Goal: Task Accomplishment & Management: Manage account settings

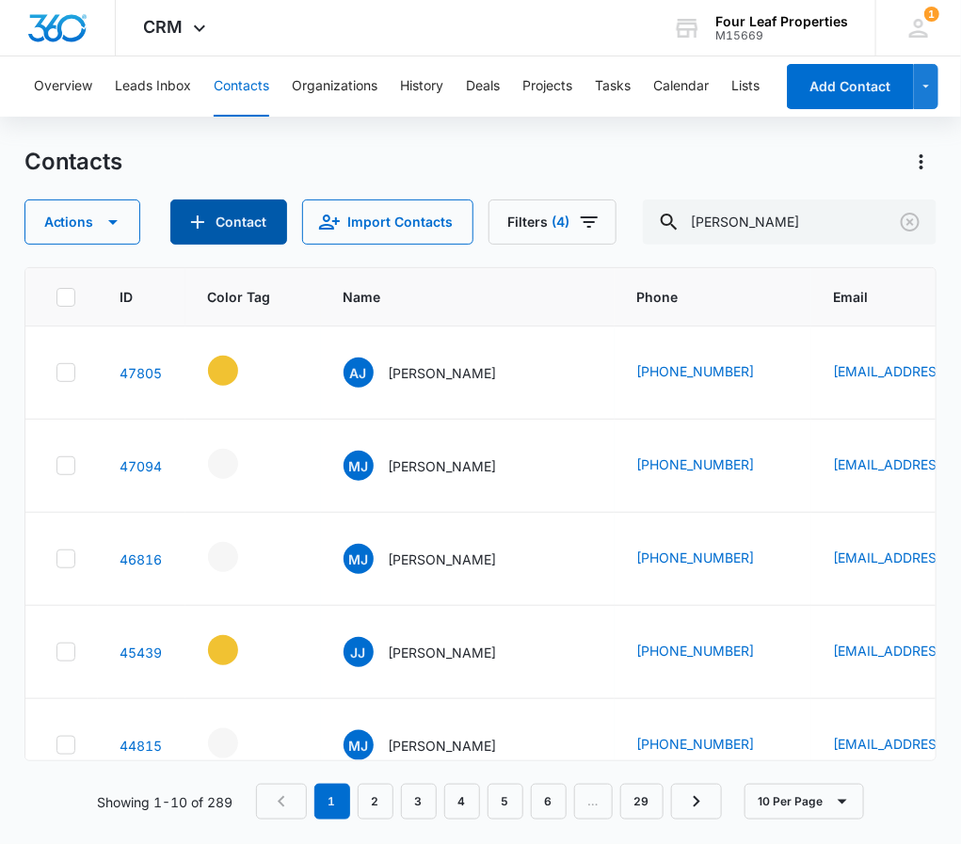
click at [244, 217] on button "Contact" at bounding box center [228, 222] width 117 height 45
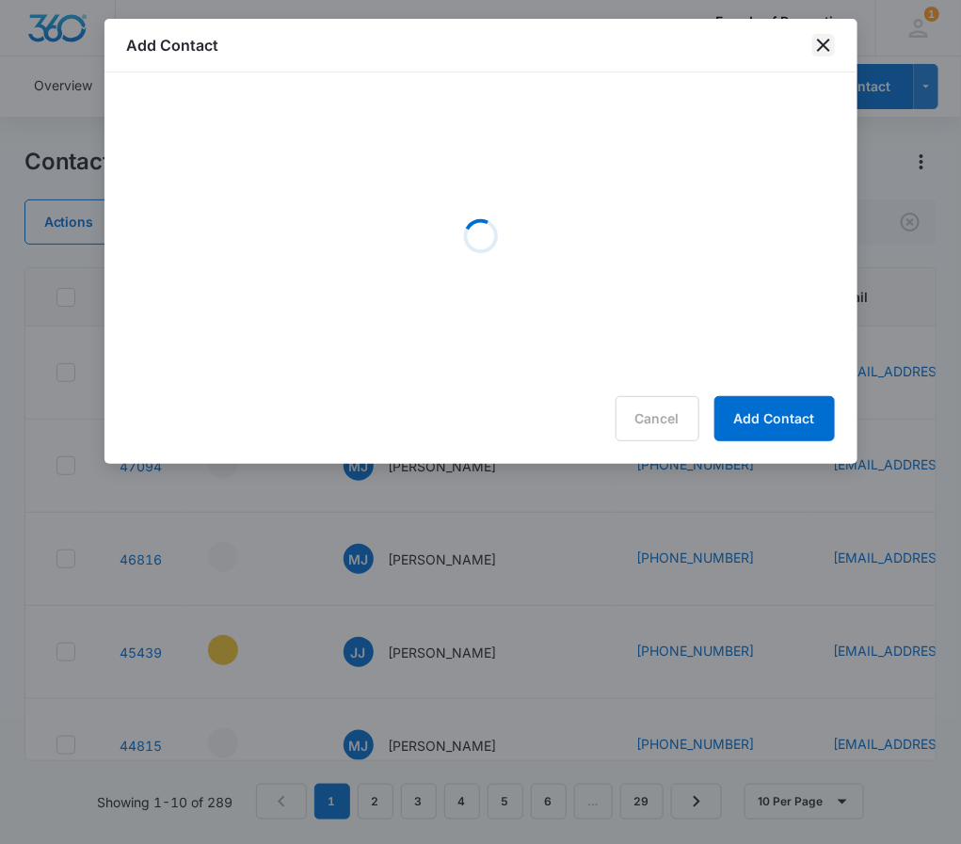
click at [825, 46] on icon "close" at bounding box center [823, 45] width 13 height 13
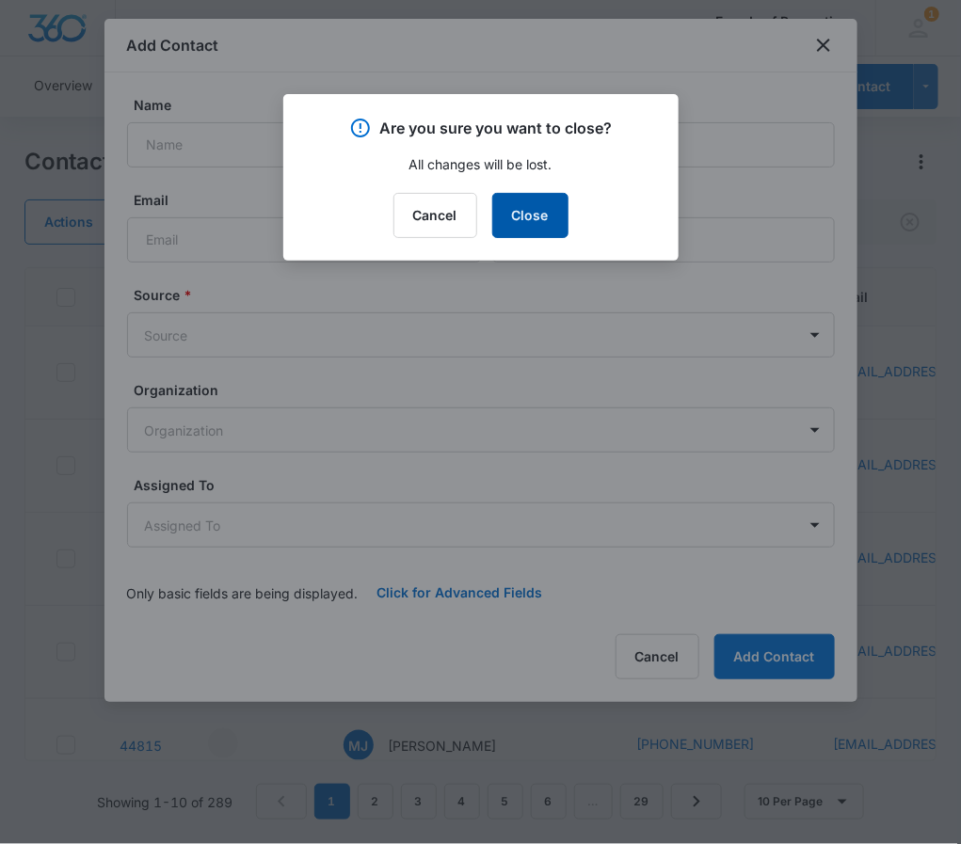
click at [525, 209] on button "Close" at bounding box center [530, 215] width 76 height 45
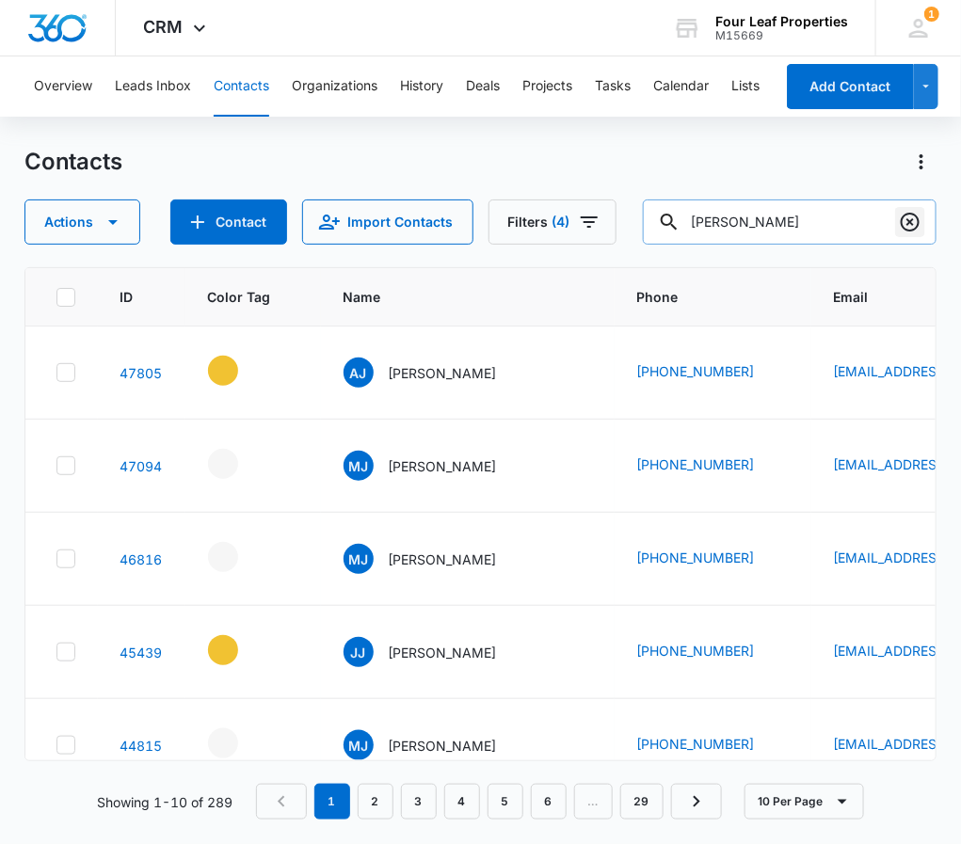
click at [910, 226] on icon "Clear" at bounding box center [910, 222] width 23 height 23
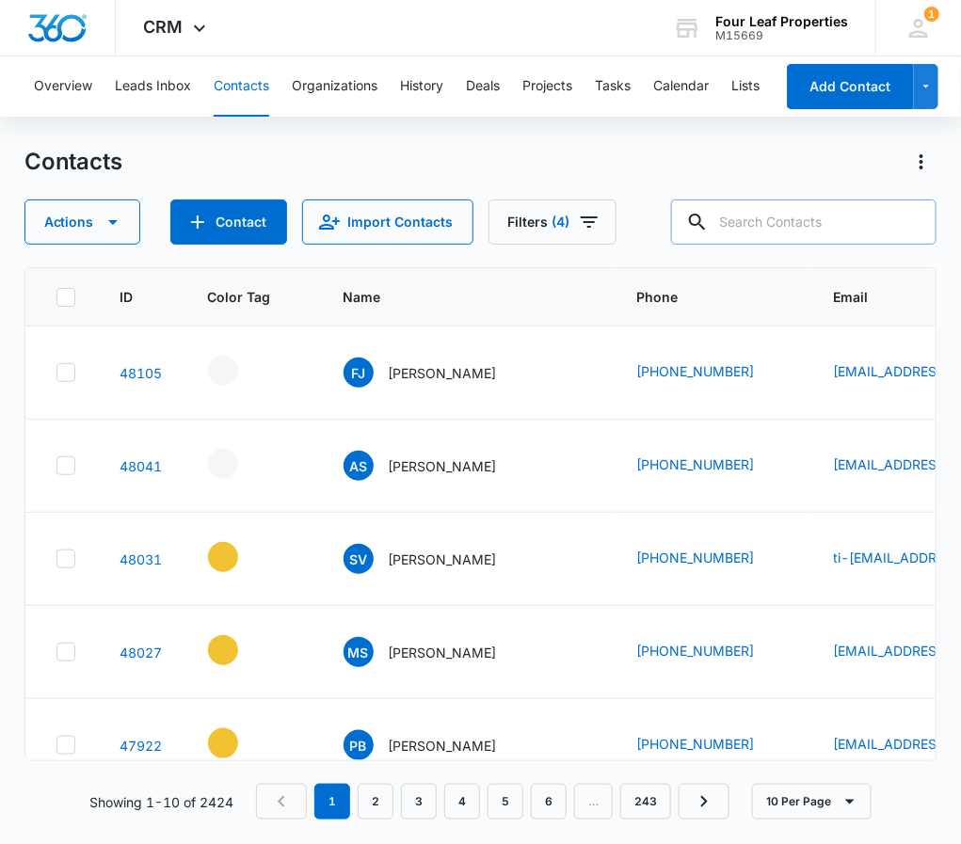
click at [752, 232] on input "text" at bounding box center [803, 222] width 265 height 45
type input "[PERSON_NAME]"
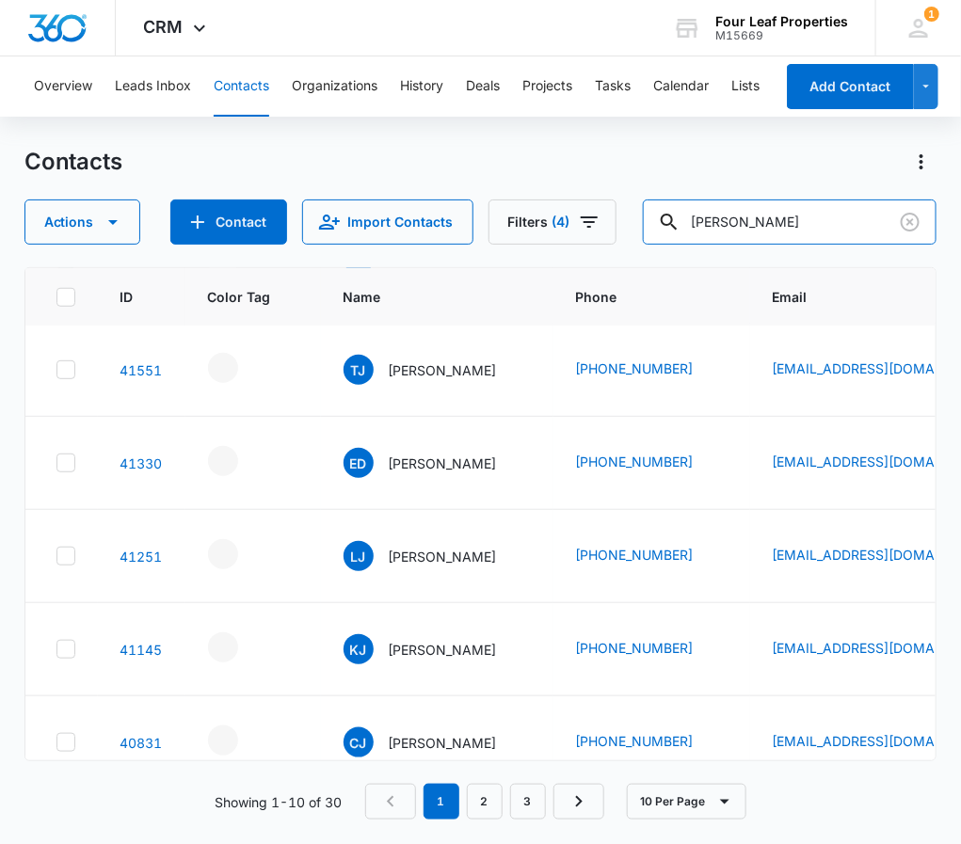
scroll to position [523, 0]
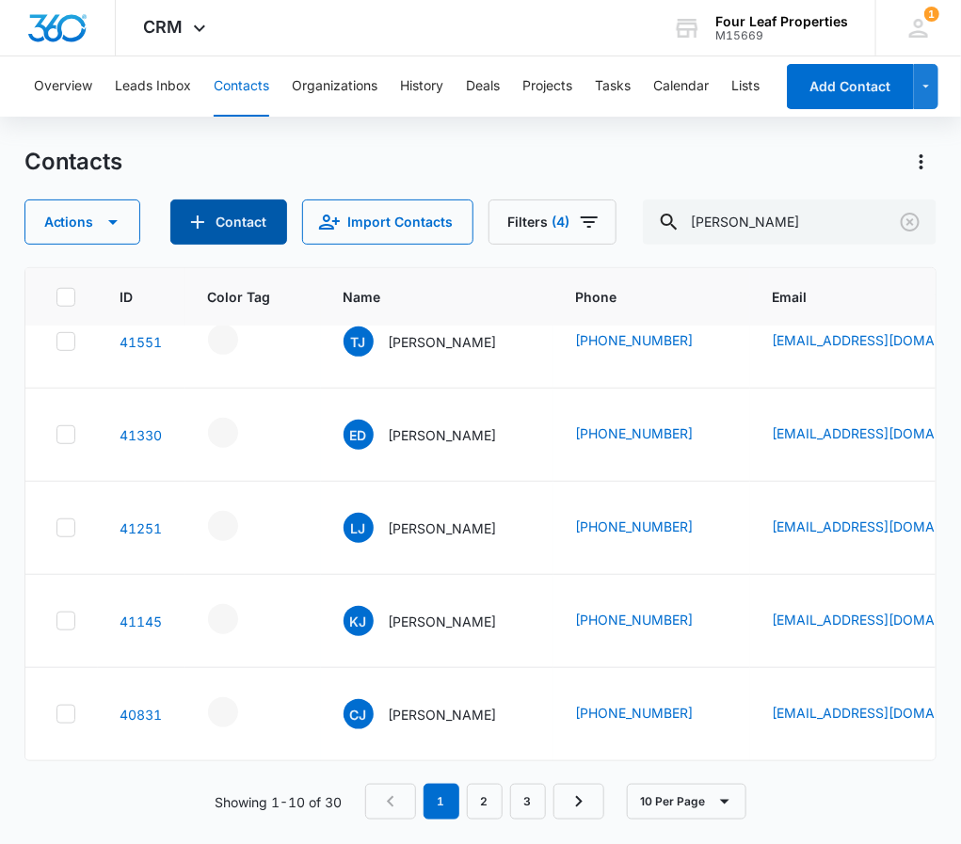
click at [227, 213] on button "Contact" at bounding box center [228, 222] width 117 height 45
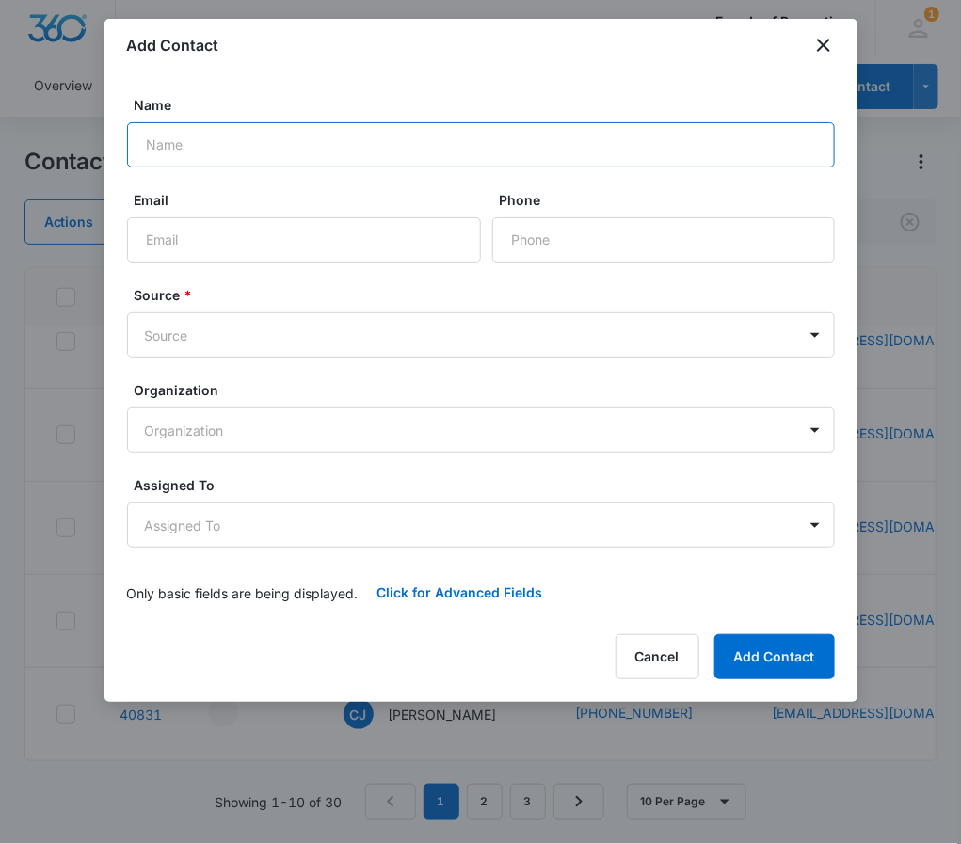
click at [193, 156] on input "Name" at bounding box center [481, 144] width 708 height 45
drag, startPoint x: 206, startPoint y: 169, endPoint x: 216, endPoint y: 139, distance: 31.6
click at [216, 139] on input "[PERSON_NAME]" at bounding box center [481, 144] width 708 height 45
click at [198, 150] on input "LaTonyaJones" at bounding box center [481, 144] width 708 height 45
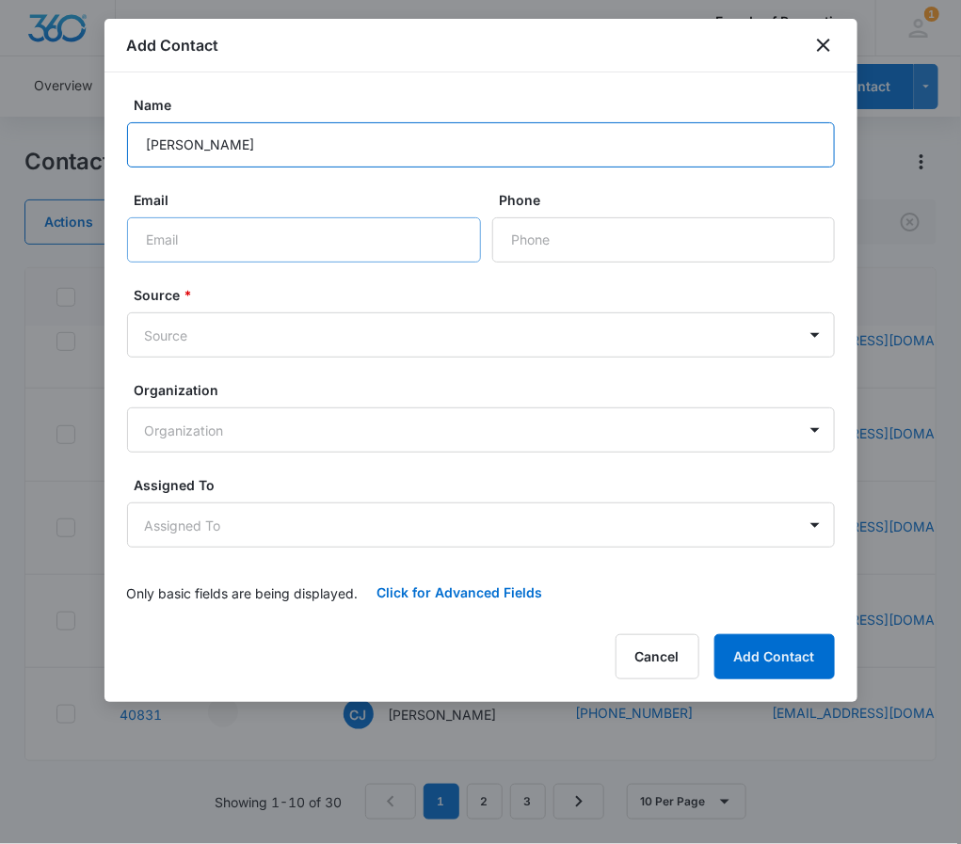
type input "[PERSON_NAME]"
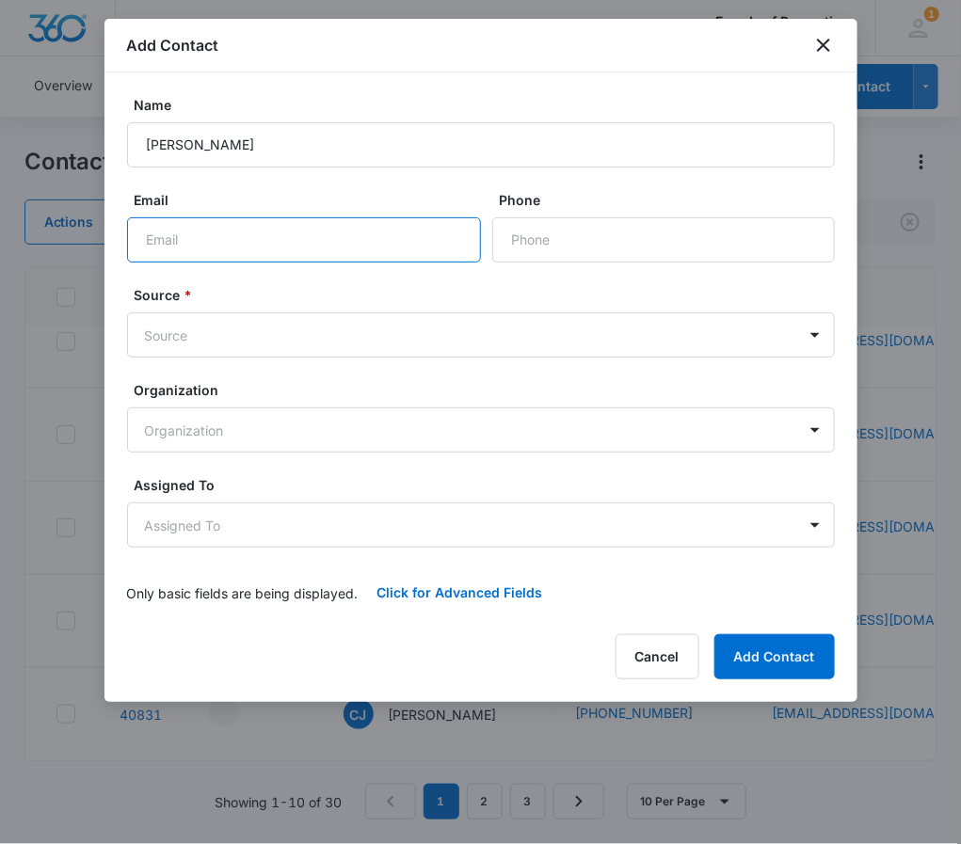
click at [257, 241] on input "Email" at bounding box center [304, 239] width 354 height 45
click at [266, 249] on input "Email" at bounding box center [304, 239] width 354 height 45
paste input "[EMAIL_ADDRESS][DOMAIN_NAME]"
type input "[EMAIL_ADDRESS][DOMAIN_NAME]"
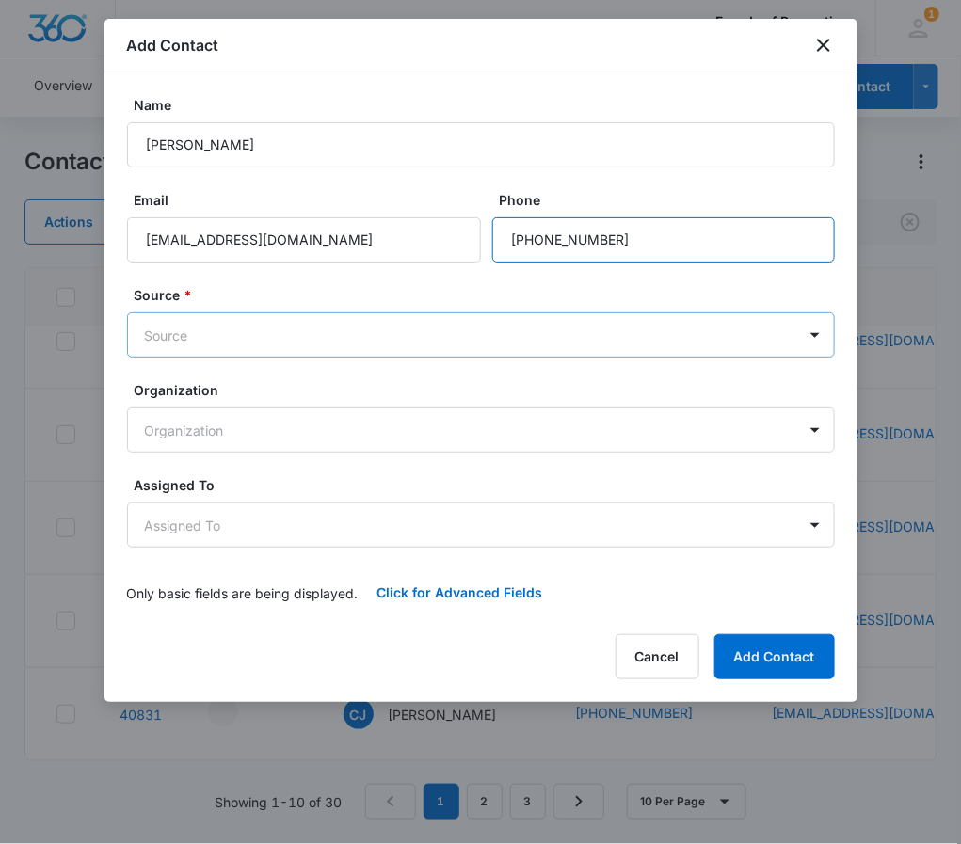
type input "[PHONE_NUMBER]"
click at [240, 343] on body "CRM Apps Reputation Websites Forms CRM Email Social Shop Payments POS Content A…" at bounding box center [480, 422] width 961 height 844
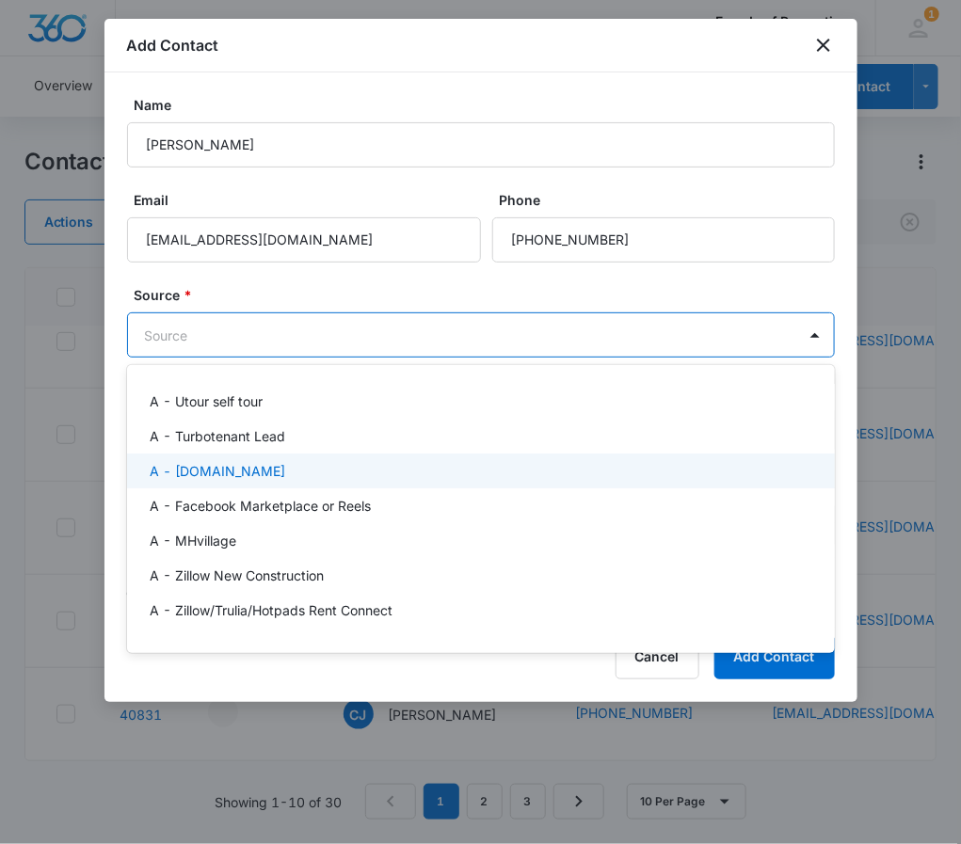
click at [260, 478] on p "A - [DOMAIN_NAME]" at bounding box center [218, 471] width 136 height 20
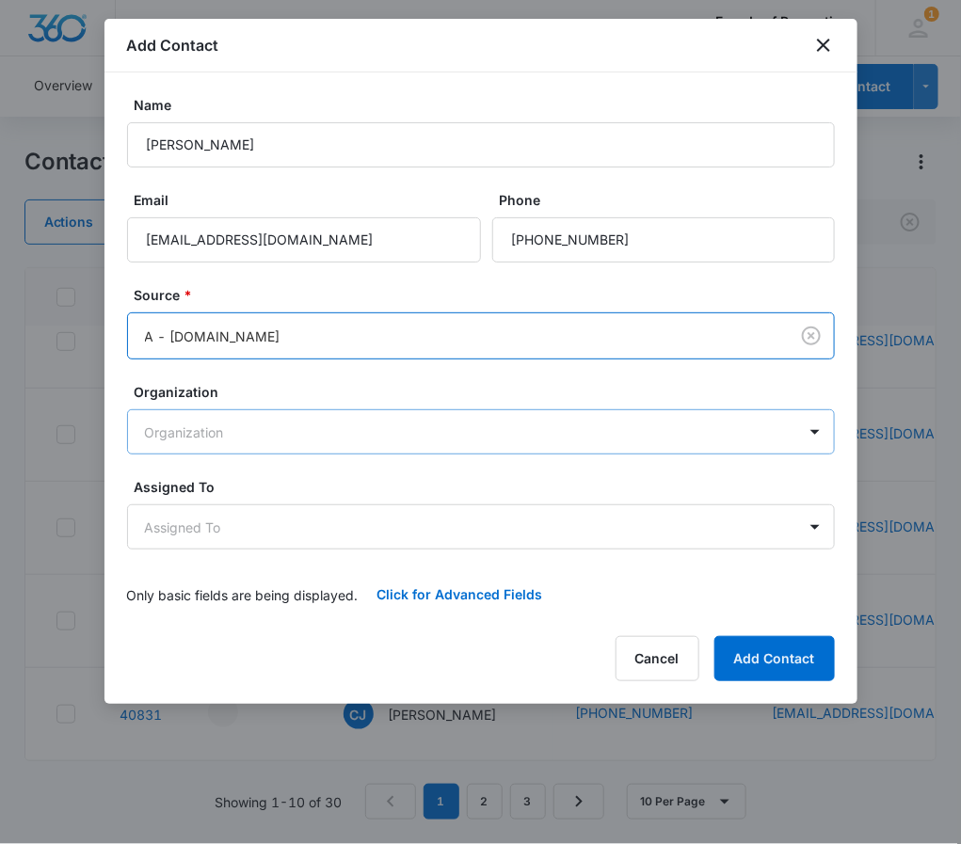
click at [277, 430] on body "CRM Apps Reputation Websites Forms CRM Email Social Shop Payments POS Content A…" at bounding box center [480, 422] width 961 height 844
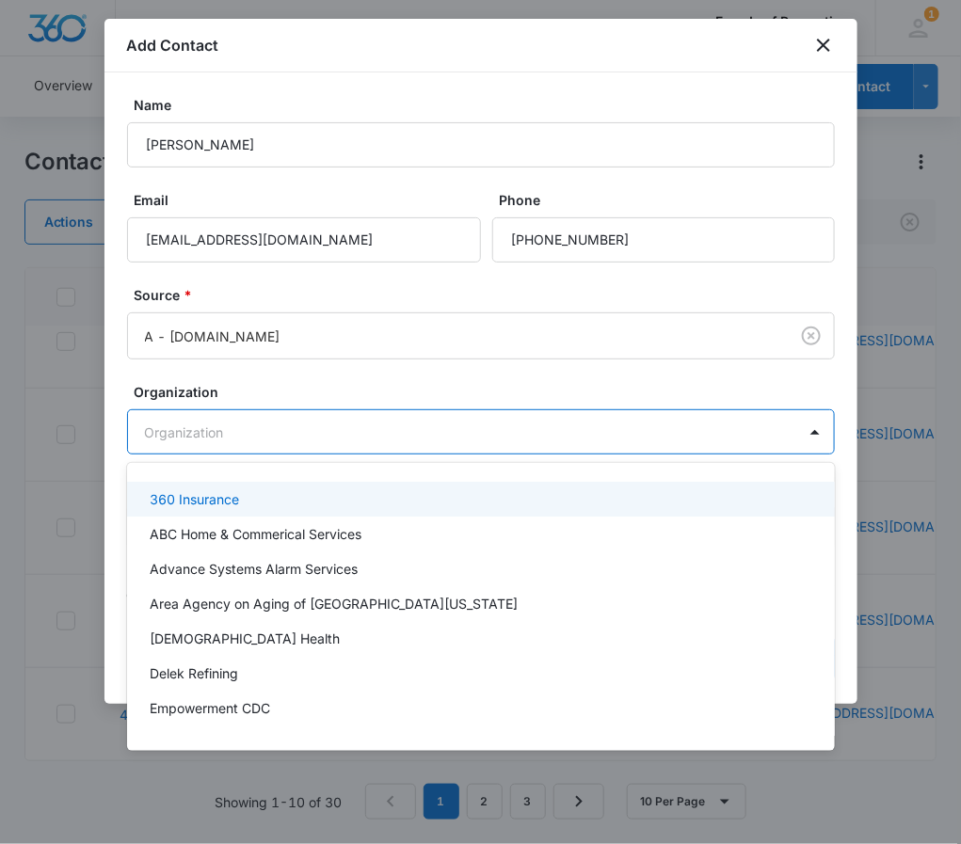
click at [297, 390] on div at bounding box center [480, 422] width 961 height 844
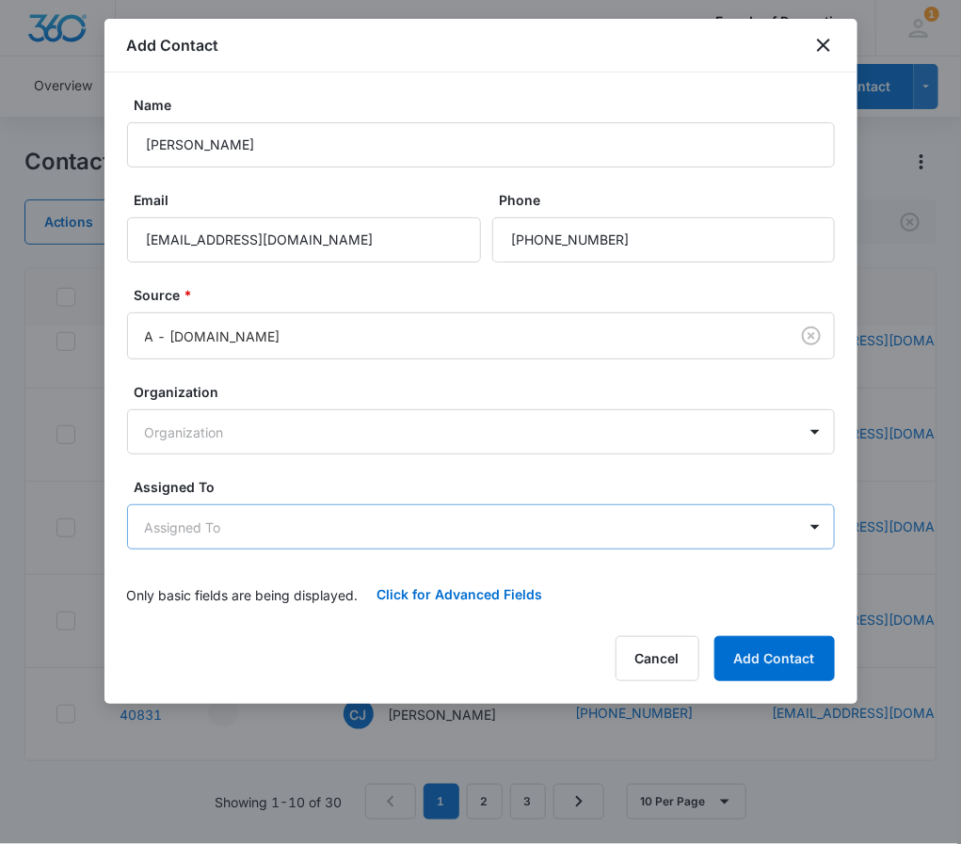
click at [249, 523] on body "CRM Apps Reputation Websites Forms CRM Email Social Shop Payments POS Content A…" at bounding box center [480, 422] width 961 height 844
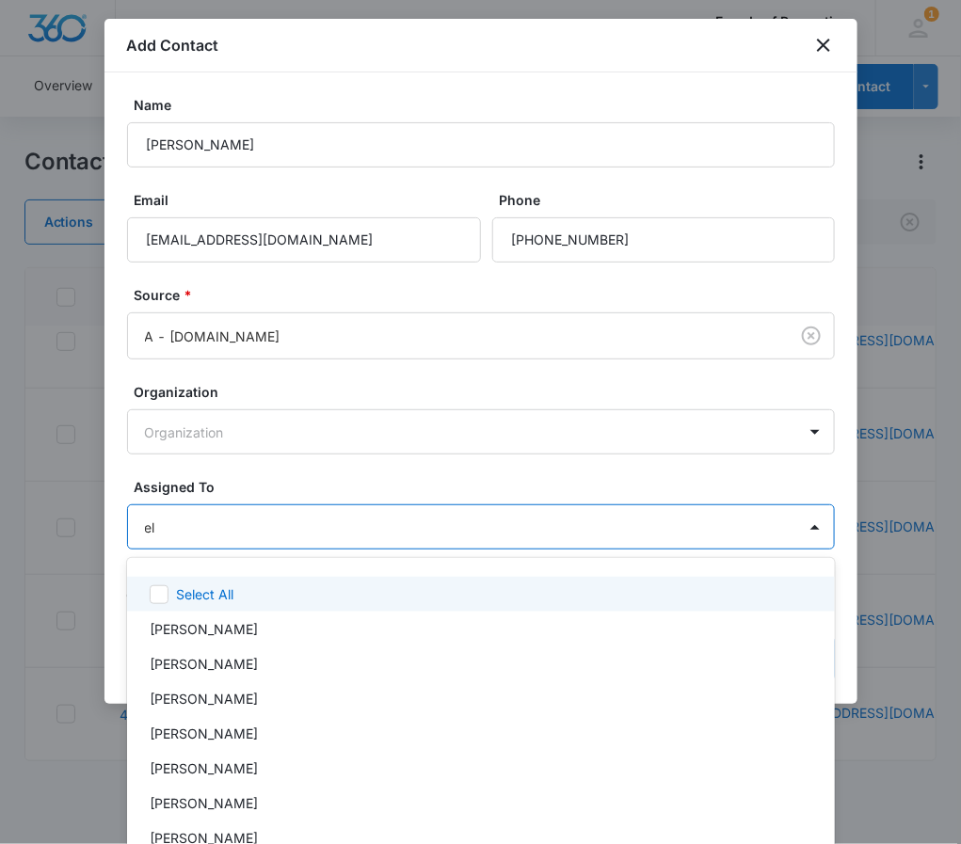
type input "ele"
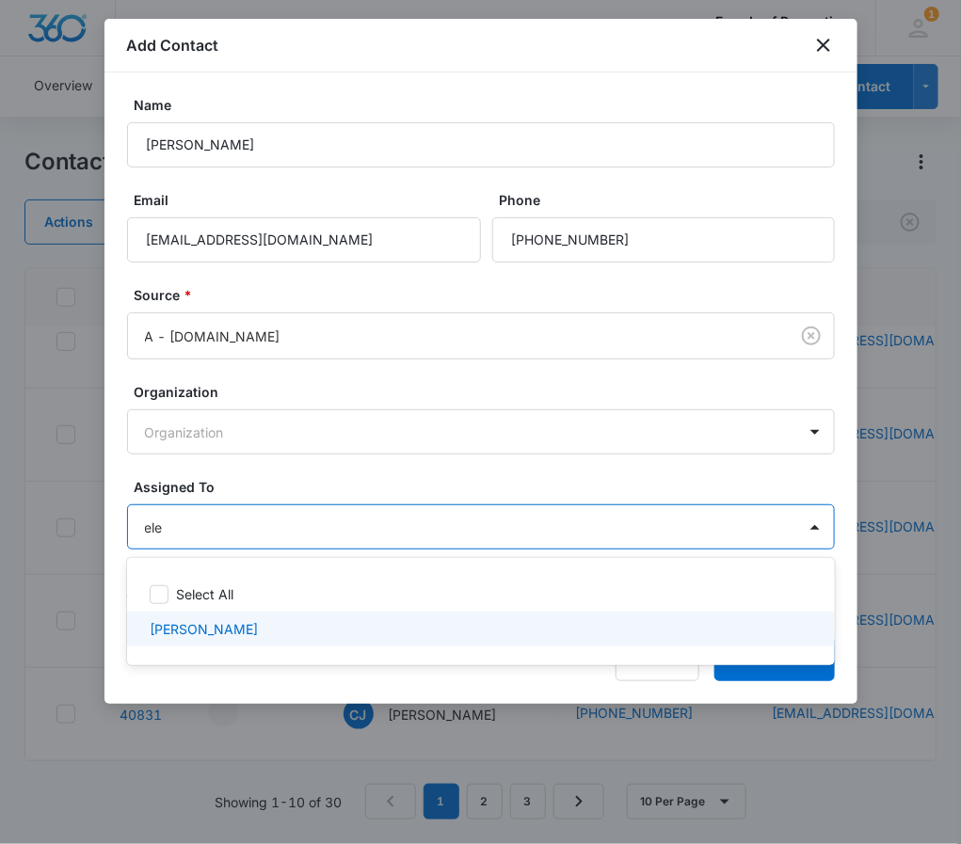
click at [232, 622] on p "[PERSON_NAME]" at bounding box center [204, 629] width 108 height 20
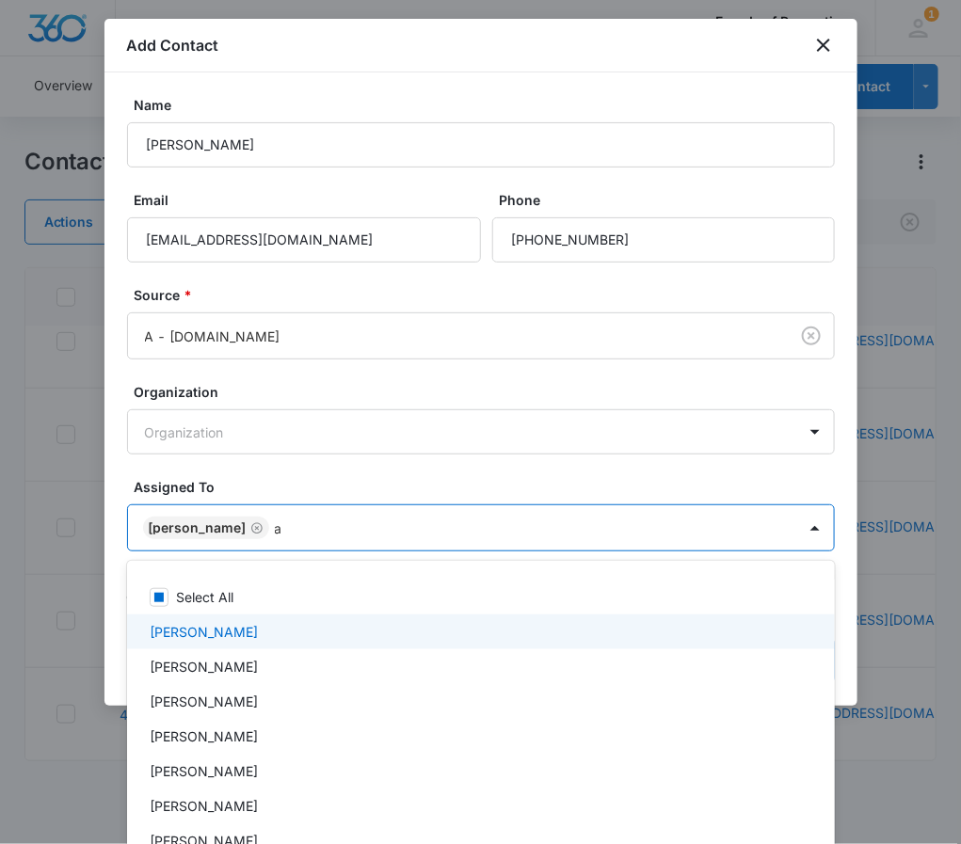
type input "al"
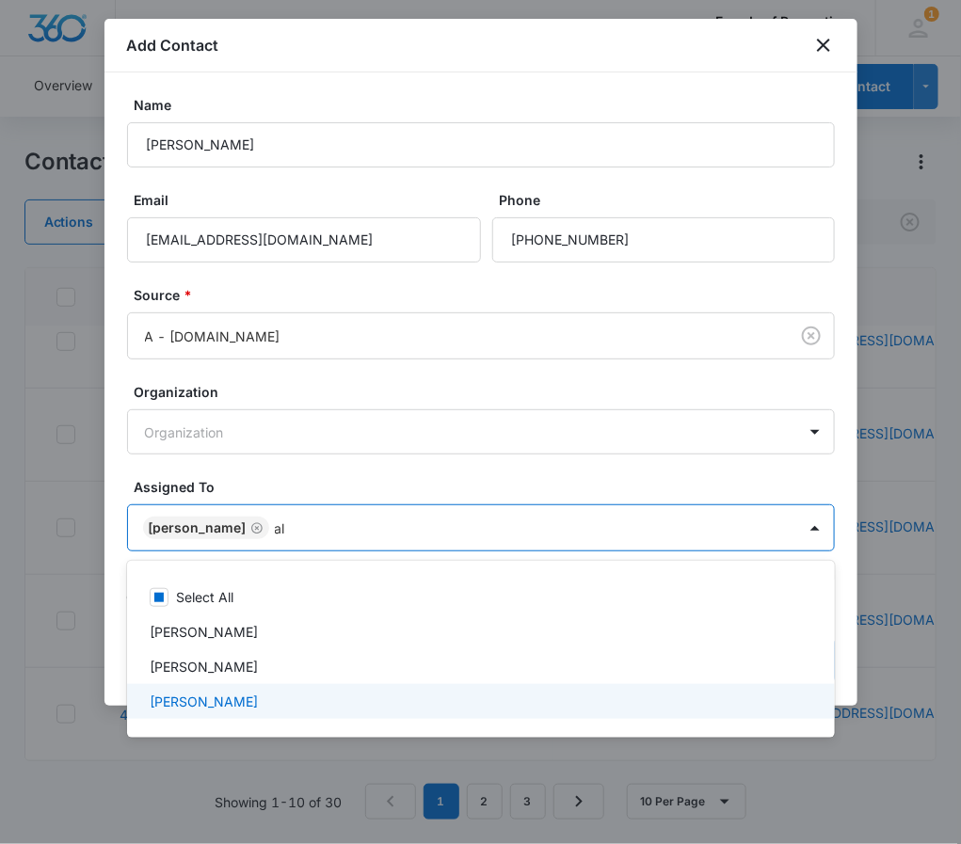
click at [226, 709] on p "[PERSON_NAME]" at bounding box center [204, 702] width 108 height 20
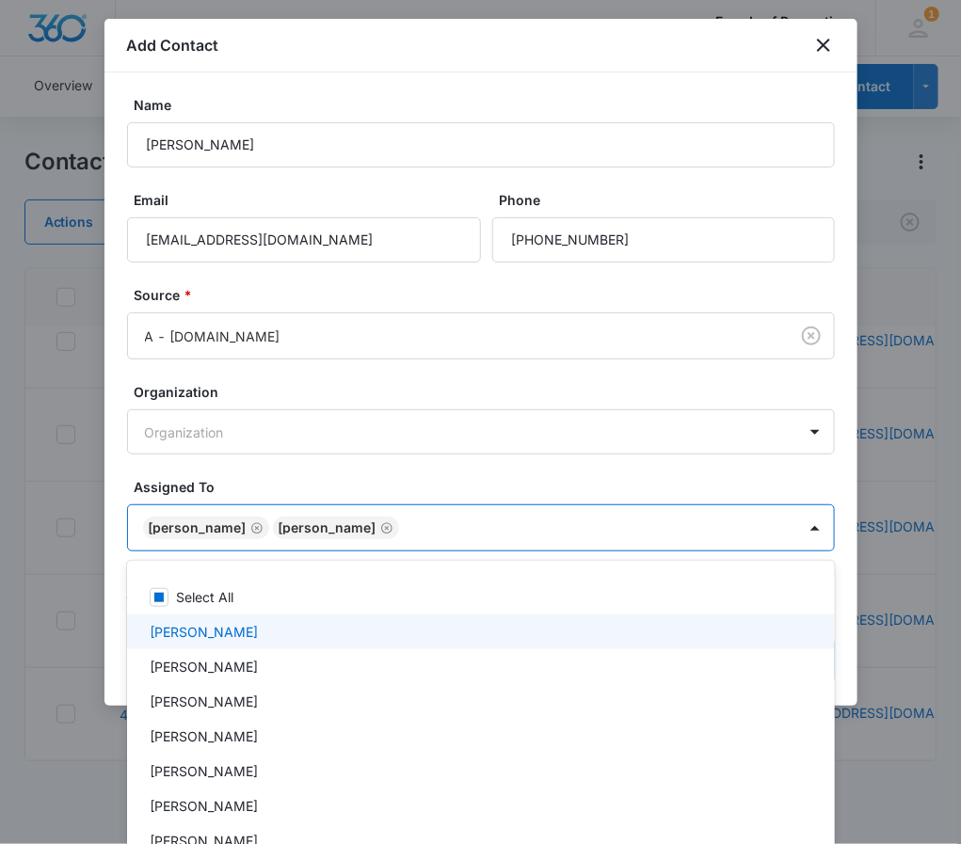
click at [396, 472] on div at bounding box center [480, 422] width 961 height 844
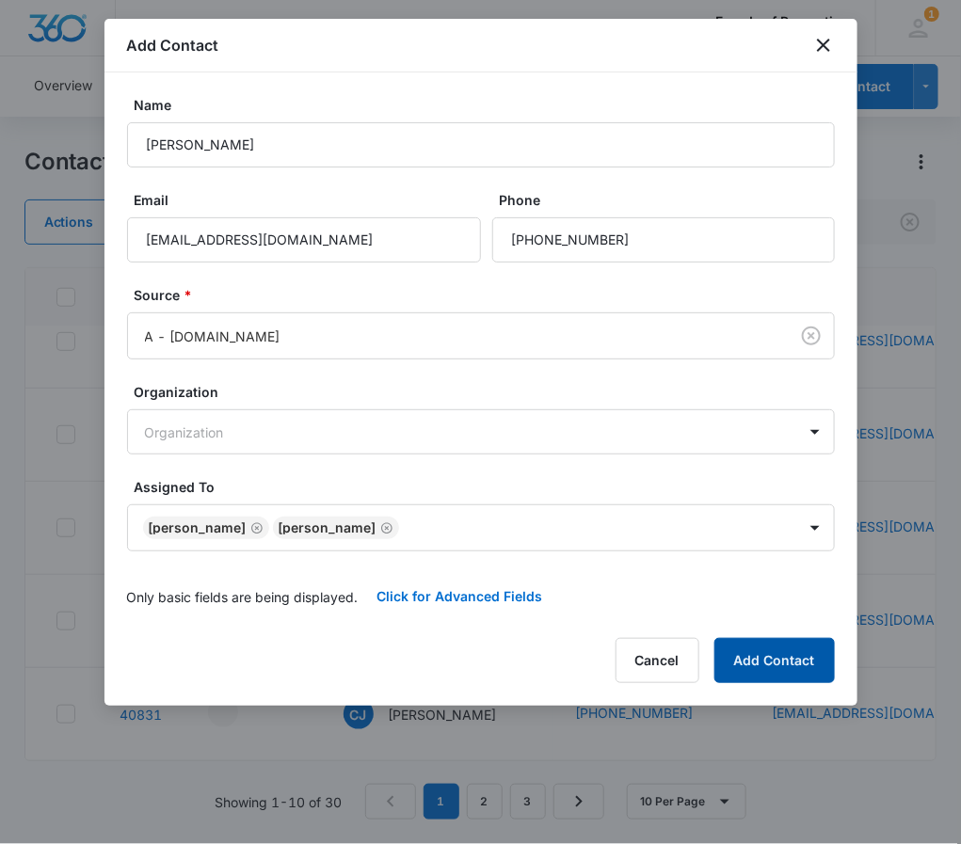
click at [800, 651] on button "Add Contact" at bounding box center [775, 660] width 121 height 45
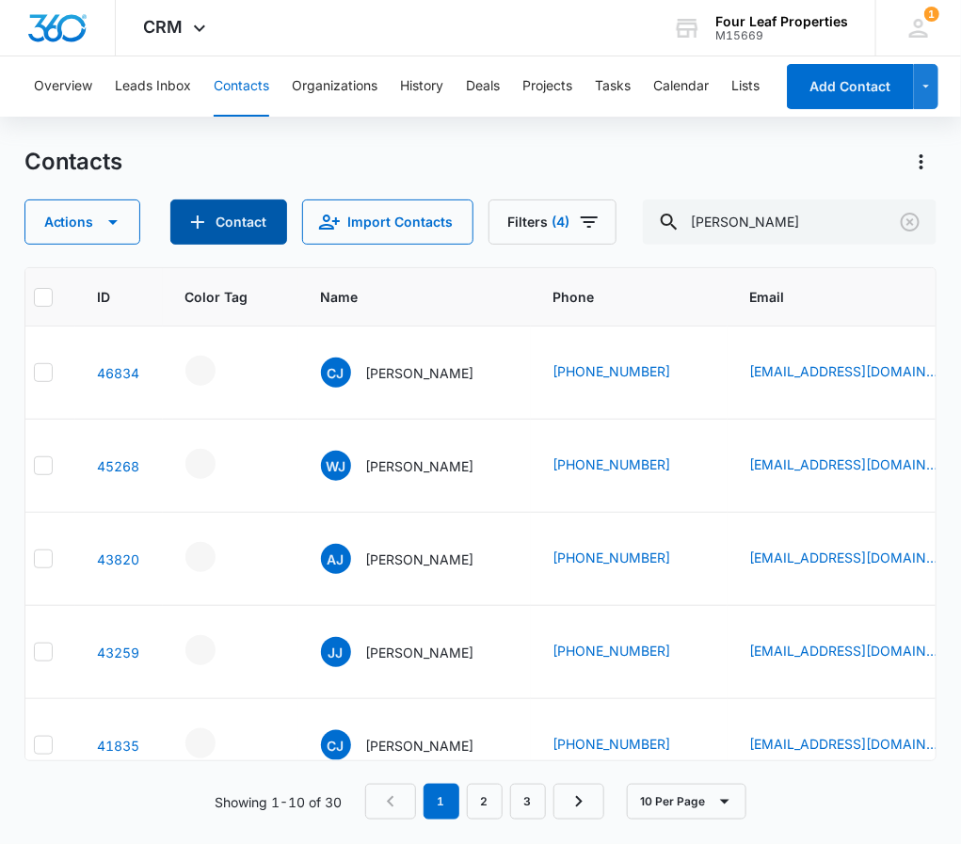
scroll to position [0, 0]
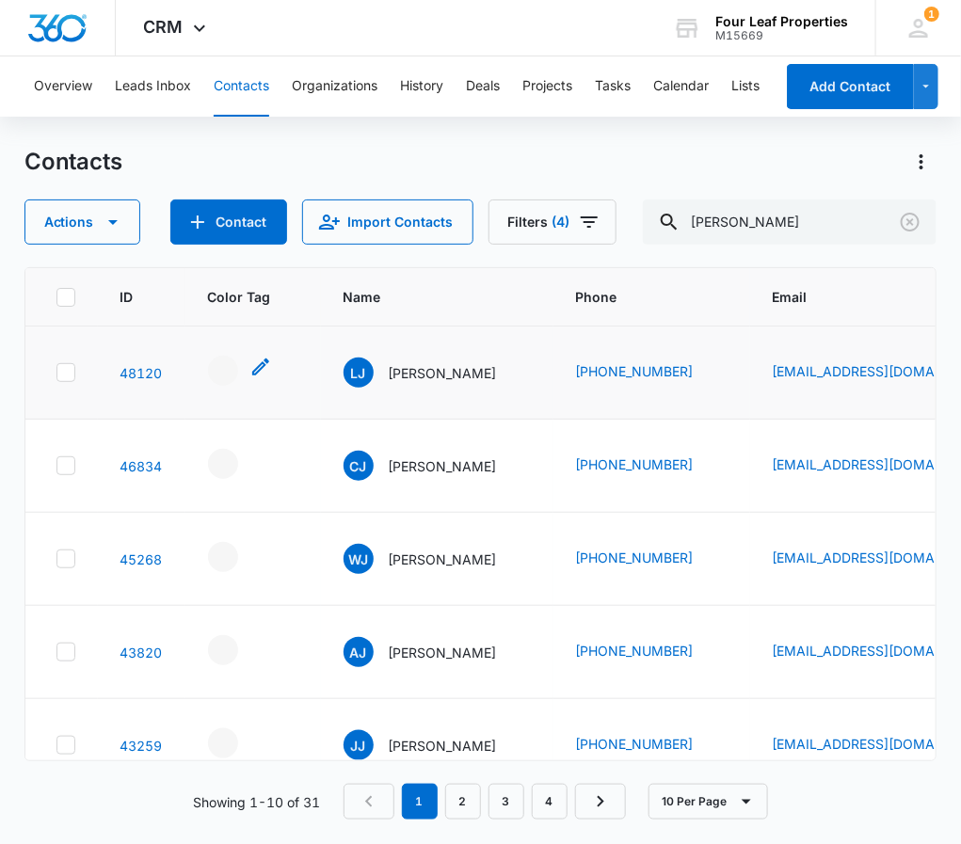
click at [233, 356] on div "- - Select to Edit Field" at bounding box center [223, 371] width 30 height 30
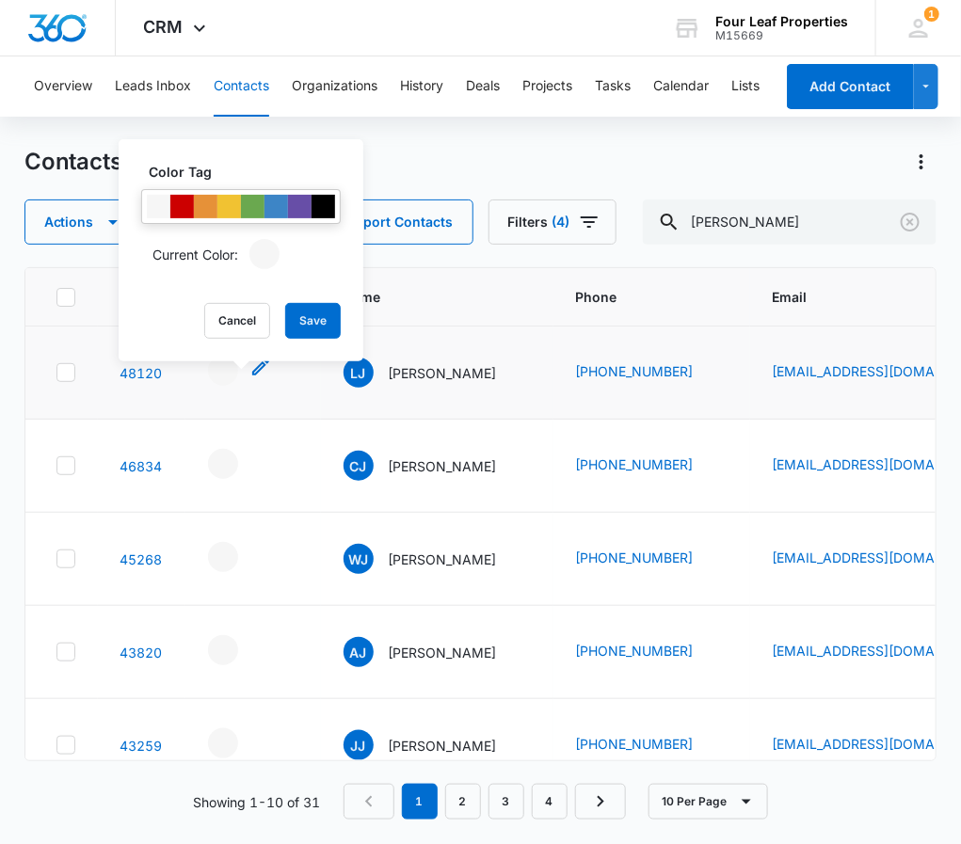
click at [244, 378] on div "- - Select to Edit Field" at bounding box center [240, 371] width 64 height 30
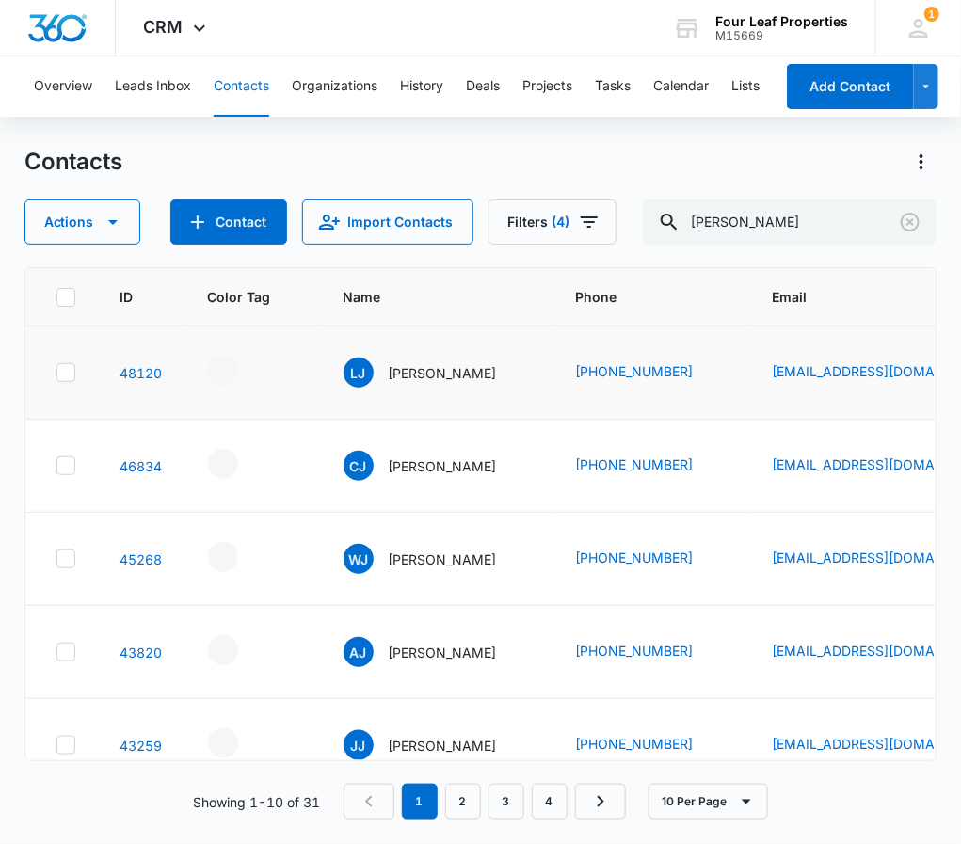
click at [294, 371] on div at bounding box center [253, 373] width 90 height 35
click at [232, 360] on div "- - Select to Edit Field" at bounding box center [223, 371] width 30 height 30
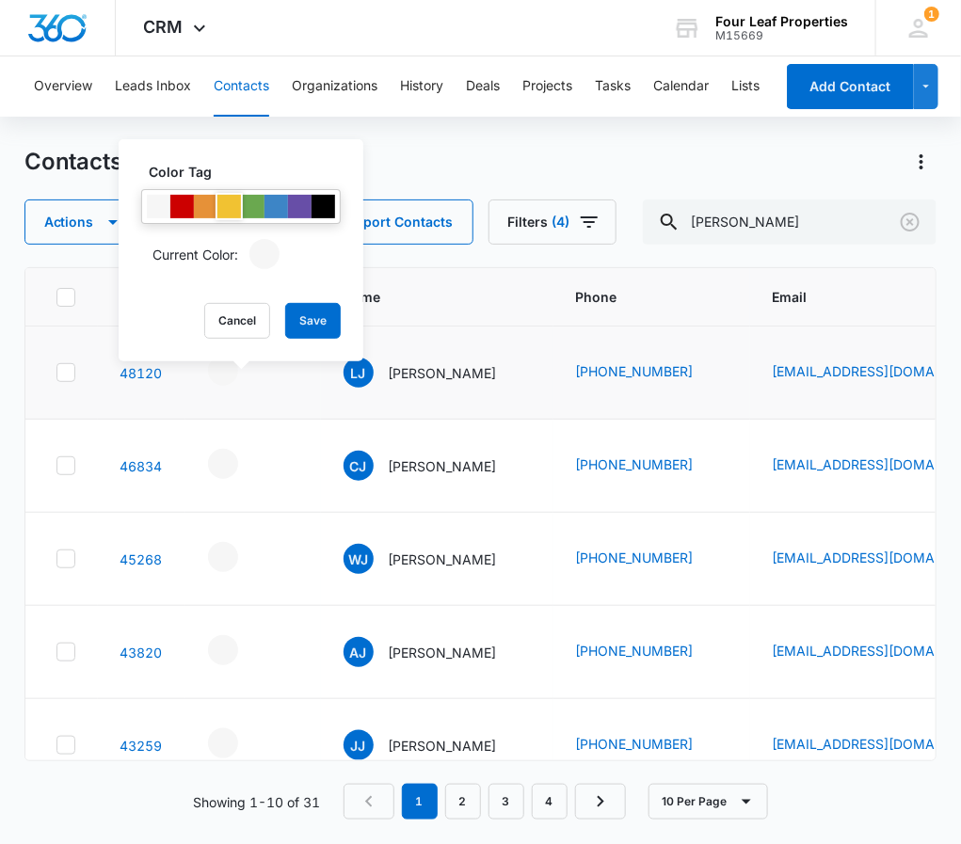
click at [226, 195] on div at bounding box center [229, 207] width 24 height 24
click at [303, 320] on button "Save" at bounding box center [313, 321] width 56 height 36
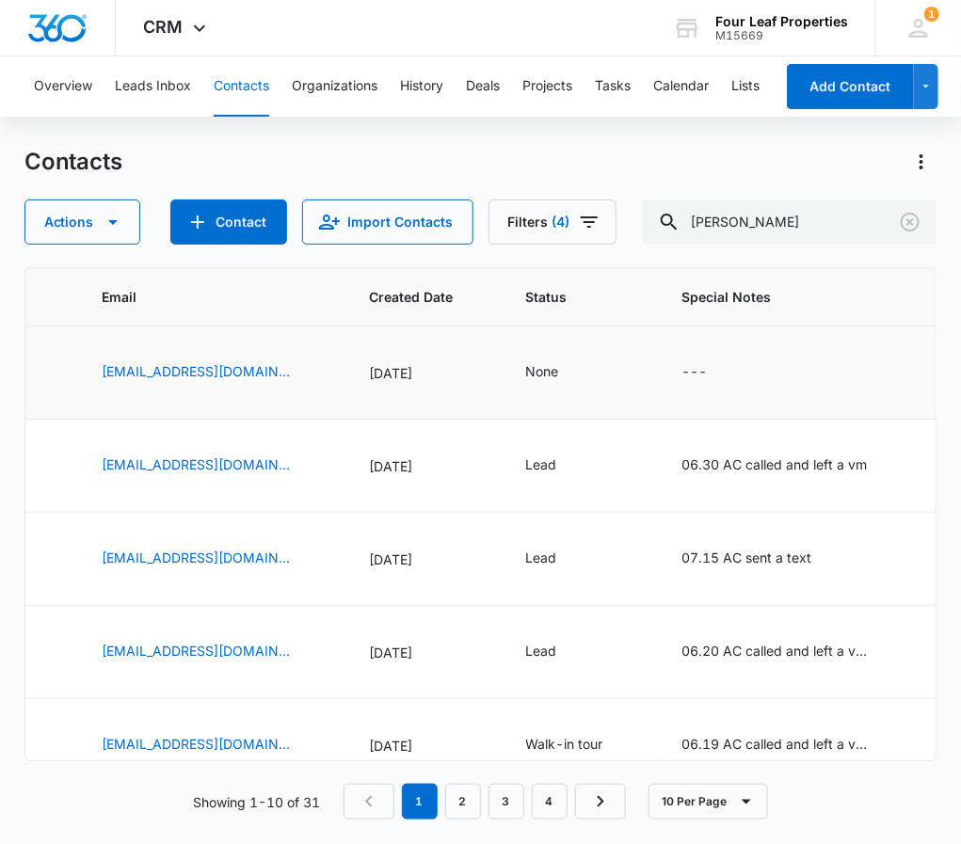
scroll to position [0, 752]
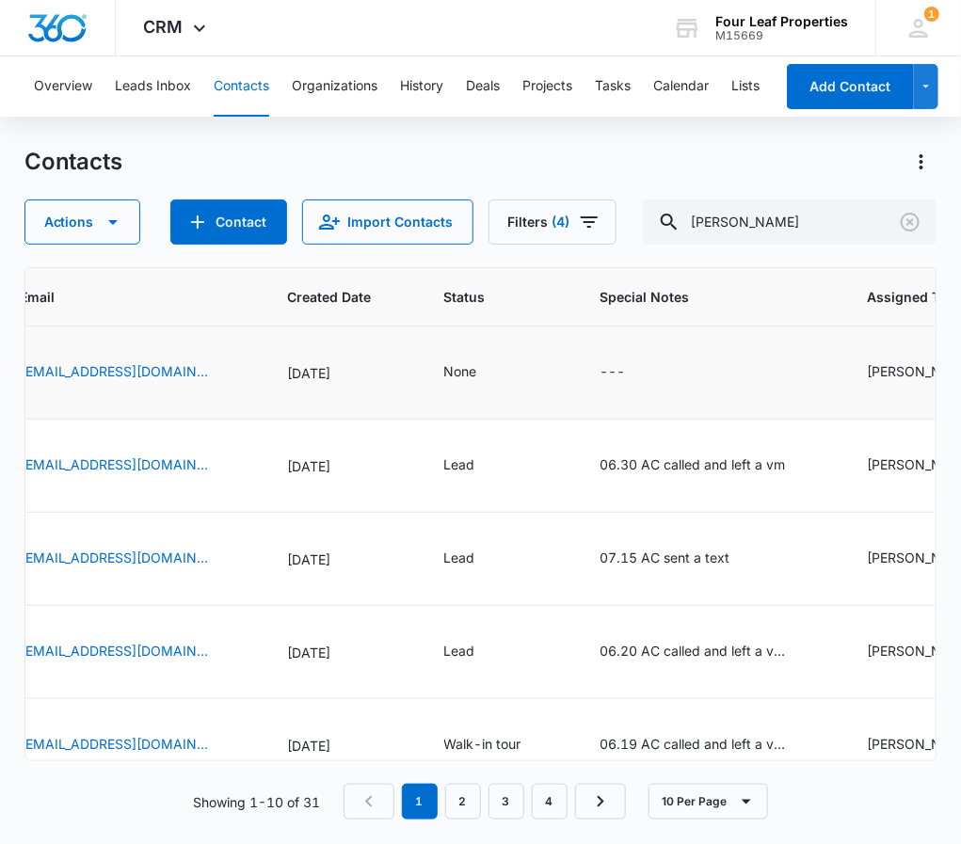
click at [491, 357] on td "None" at bounding box center [500, 373] width 156 height 93
click at [477, 367] on div "None" at bounding box center [460, 372] width 33 height 20
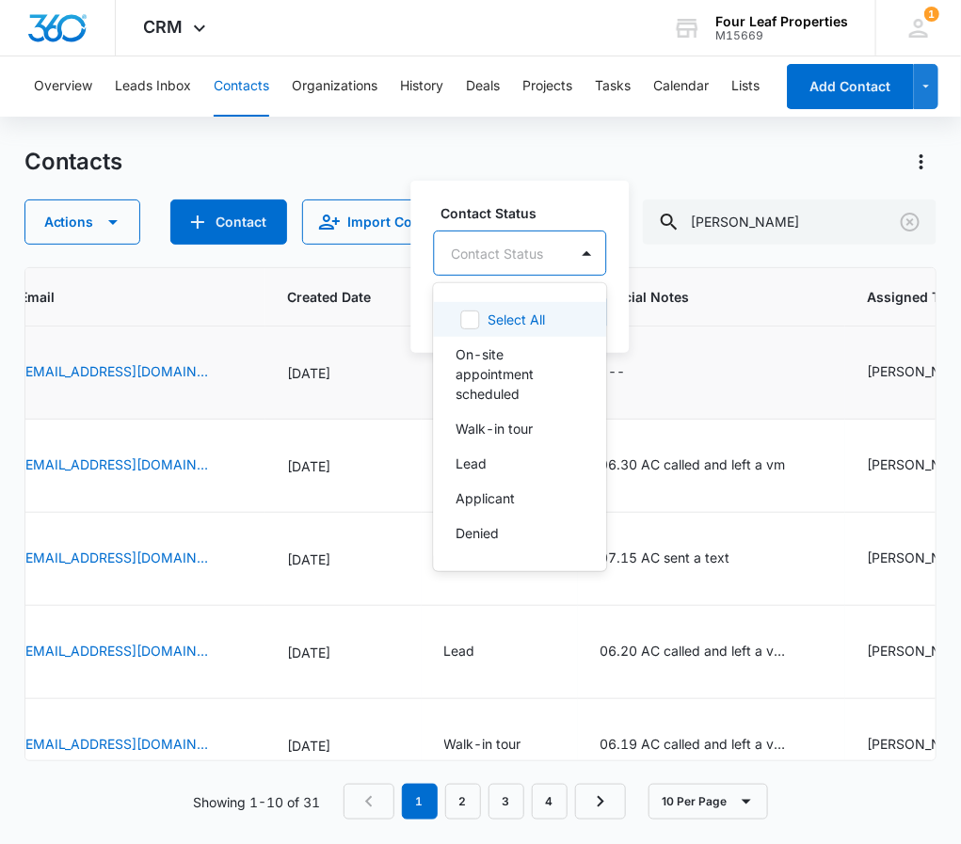
click at [523, 235] on div "Contact Status" at bounding box center [502, 254] width 134 height 42
click at [474, 460] on p "Lead" at bounding box center [472, 464] width 31 height 20
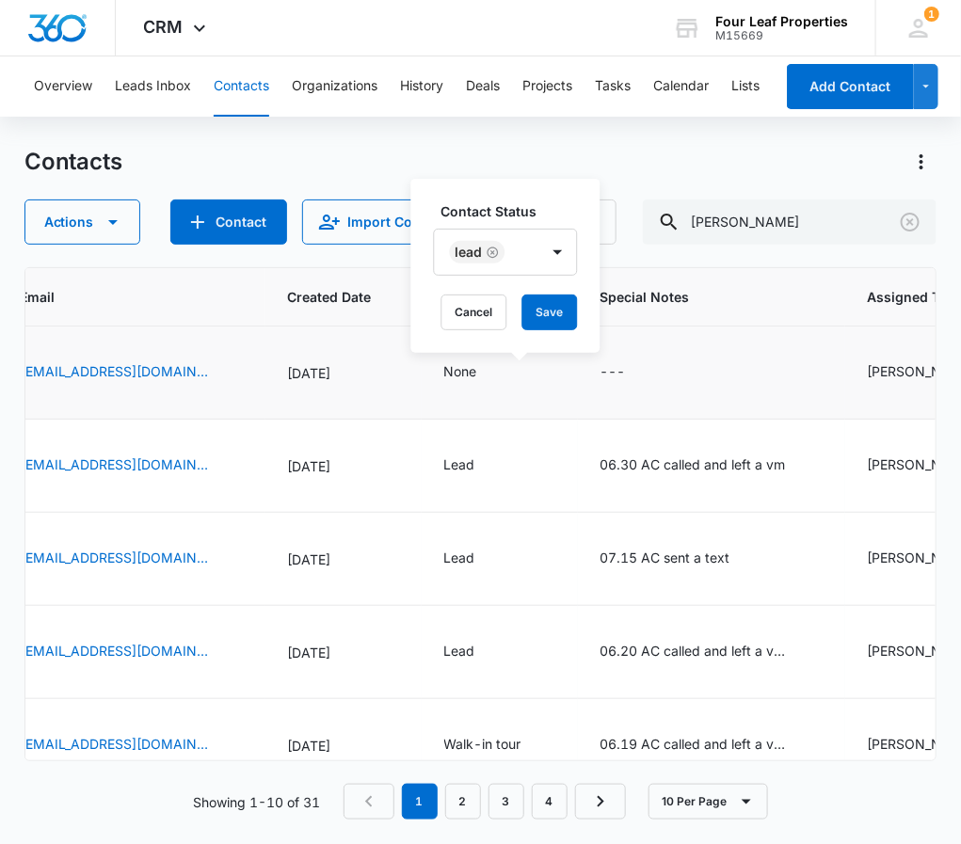
click at [562, 209] on label "Contact Status" at bounding box center [514, 211] width 144 height 20
click at [539, 305] on button "Save" at bounding box center [551, 313] width 56 height 36
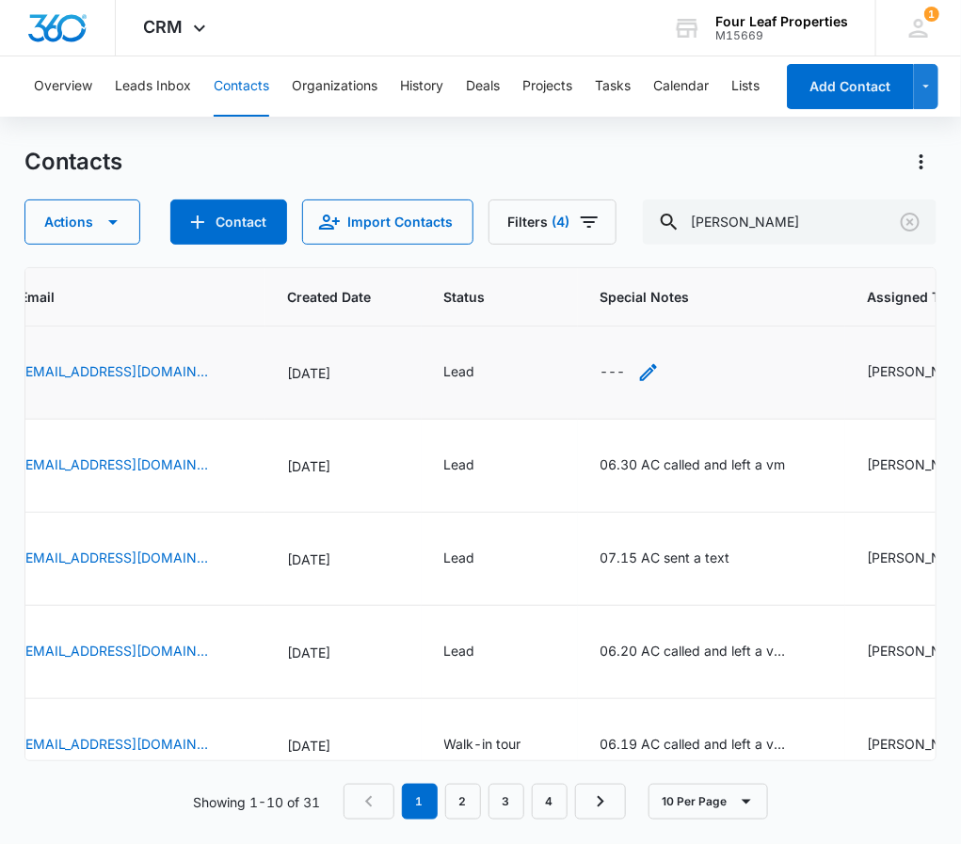
click at [660, 374] on icon "Special Notes - - Select to Edit Field" at bounding box center [648, 373] width 23 height 23
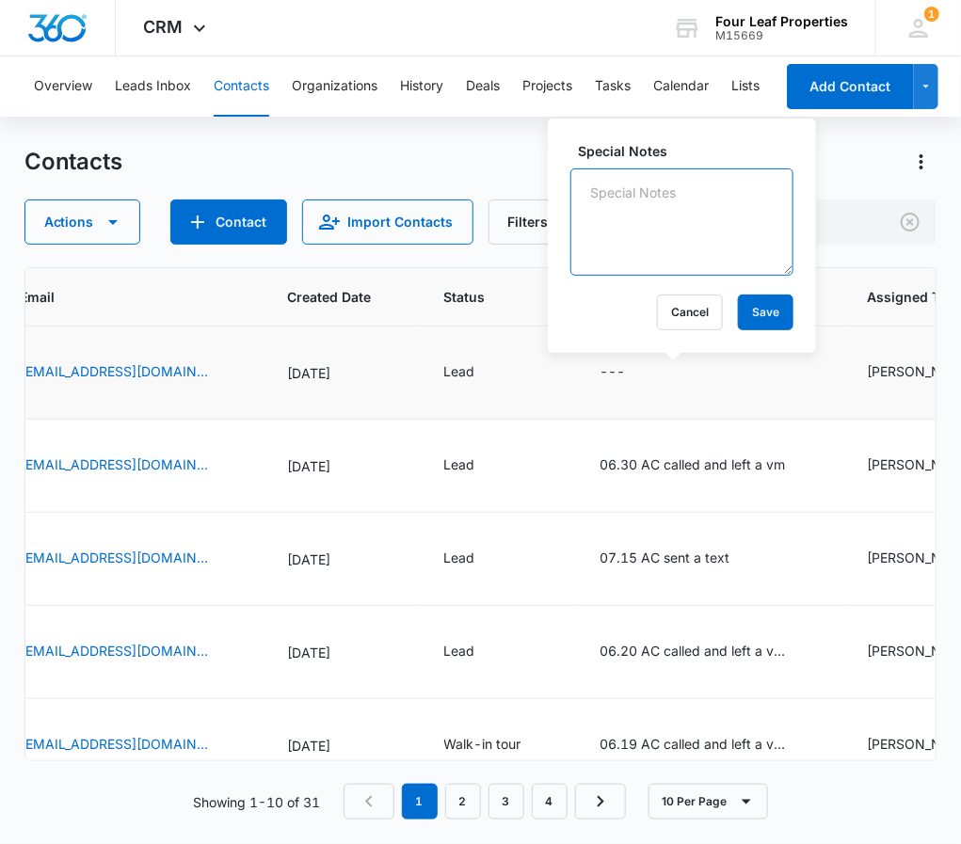
click at [593, 195] on textarea "Special Notes" at bounding box center [682, 222] width 223 height 107
type textarea "8/12 Called very interested, sent over online application. ER"
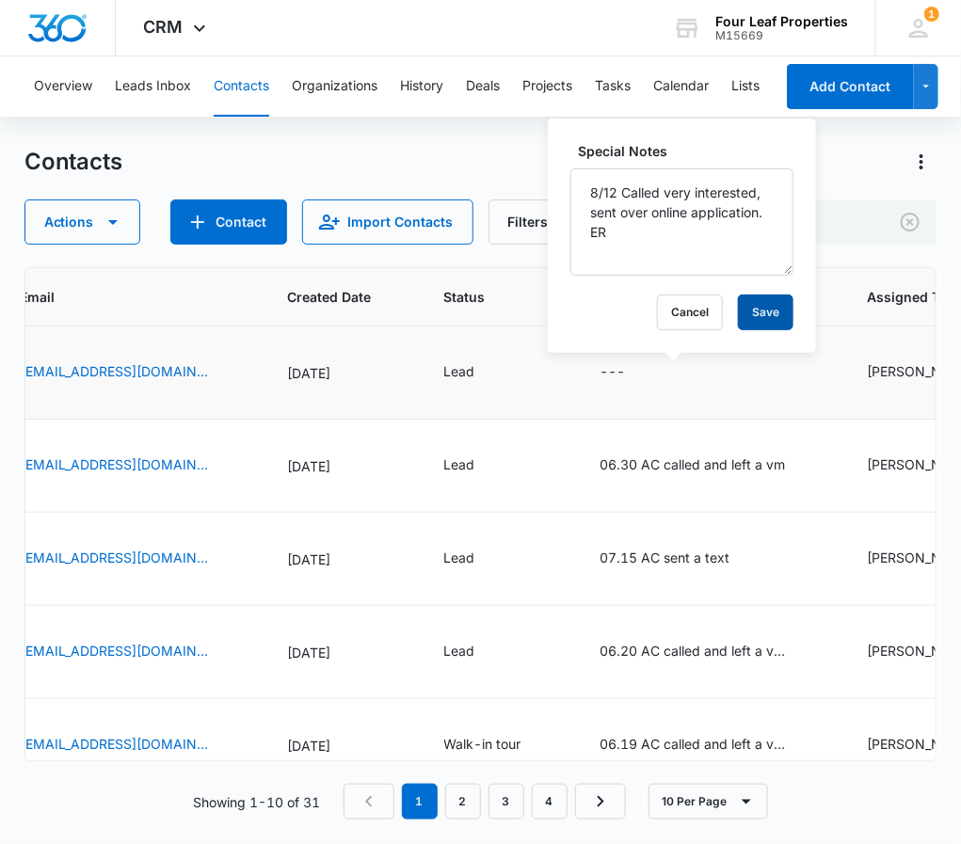
click at [764, 305] on button "Save" at bounding box center [766, 313] width 56 height 36
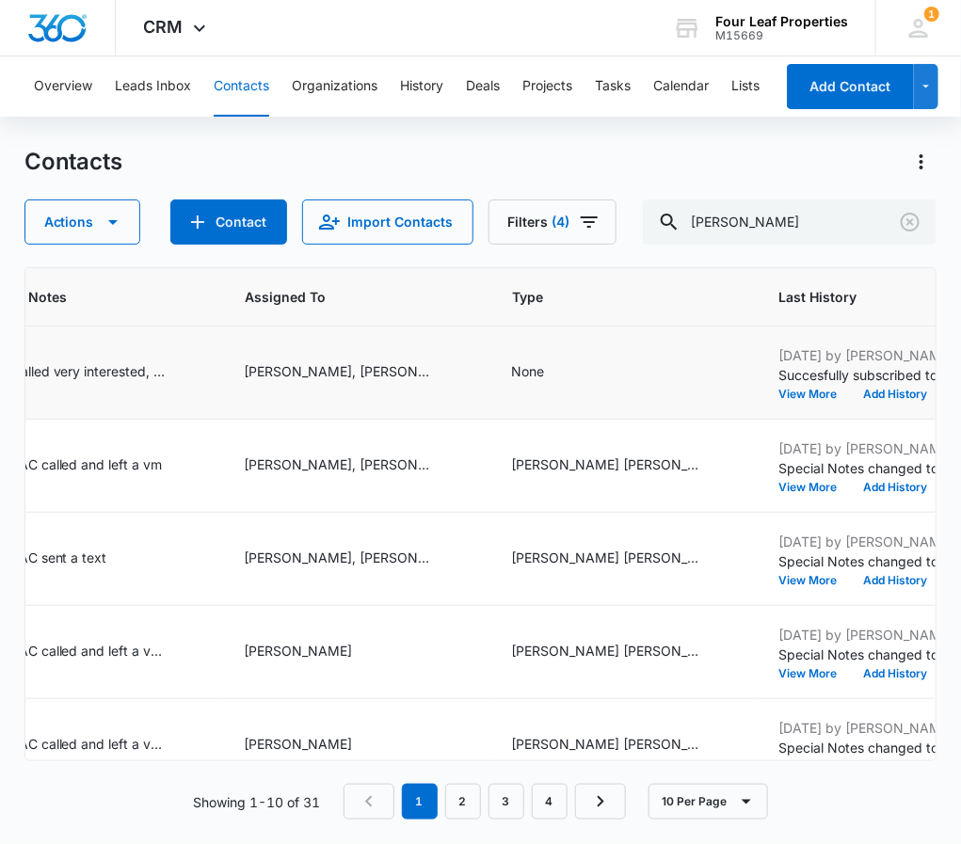
scroll to position [0, 1381]
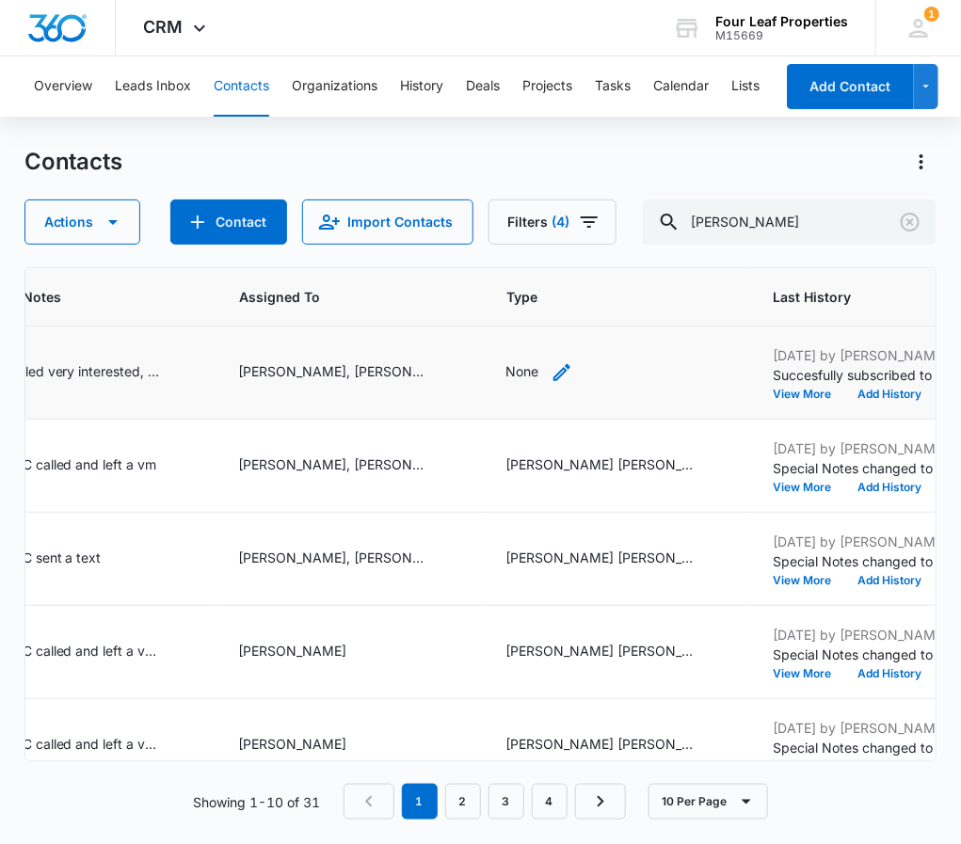
click at [573, 370] on icon "Type - None - Select to Edit Field" at bounding box center [562, 373] width 23 height 23
click at [642, 251] on div at bounding box center [645, 253] width 30 height 30
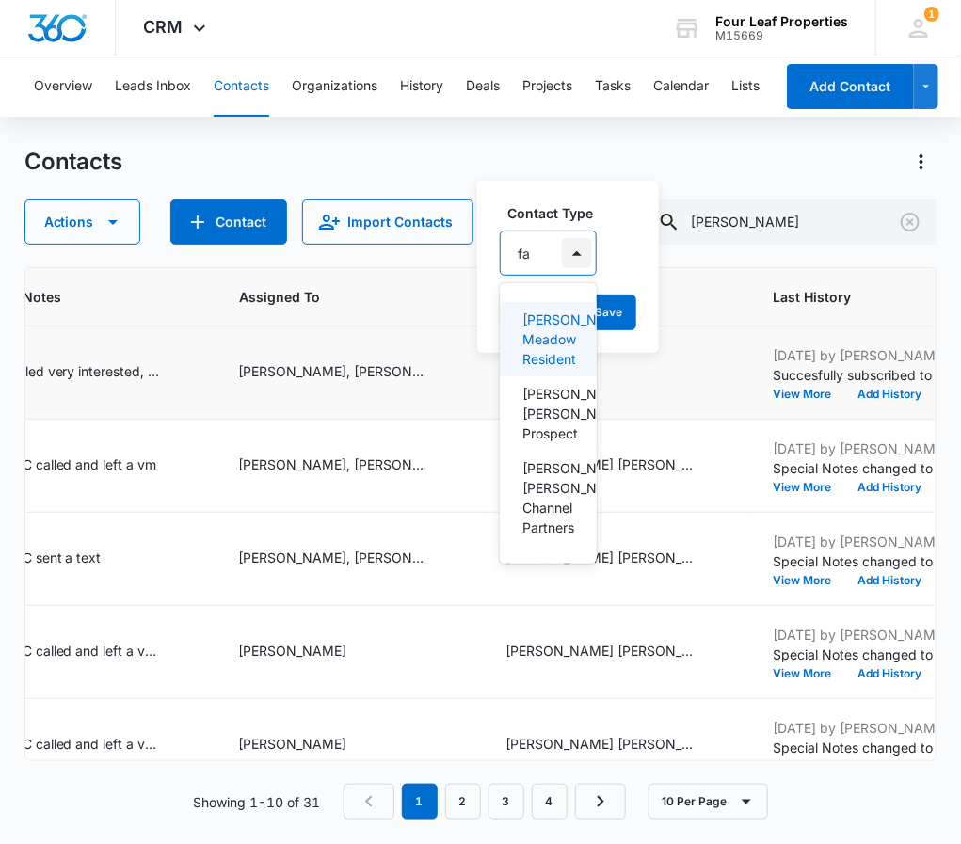
type input "fan"
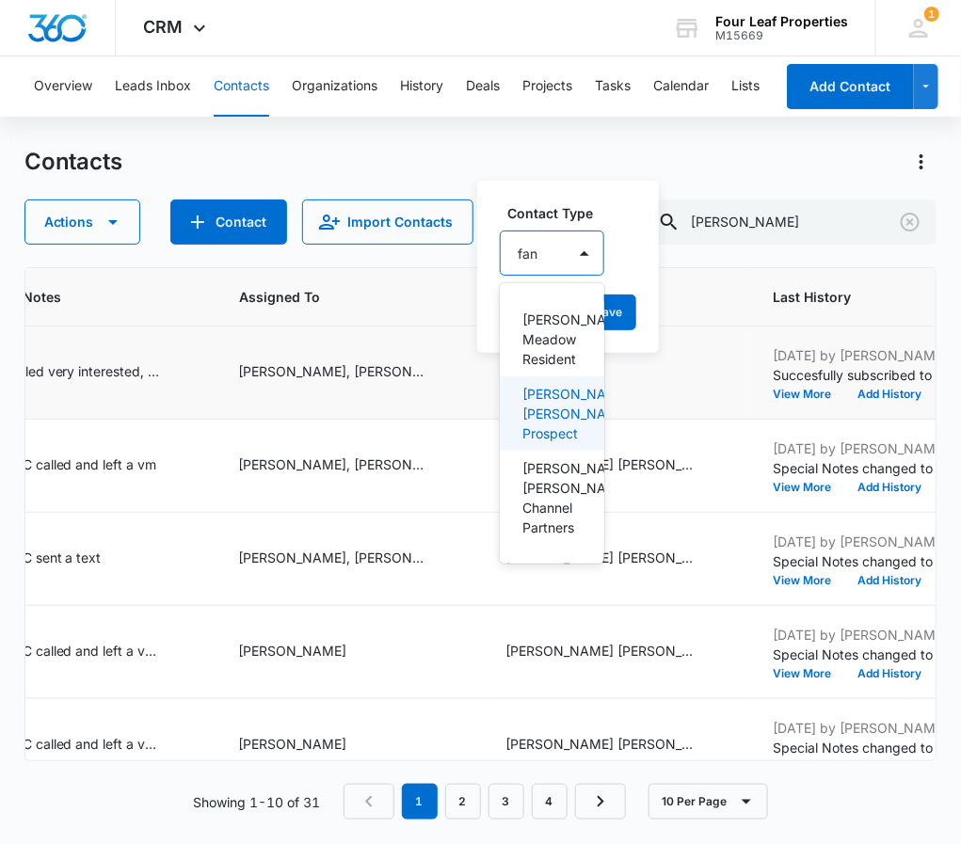
click at [532, 419] on p "[PERSON_NAME] [PERSON_NAME] Prospect" at bounding box center [551, 413] width 56 height 59
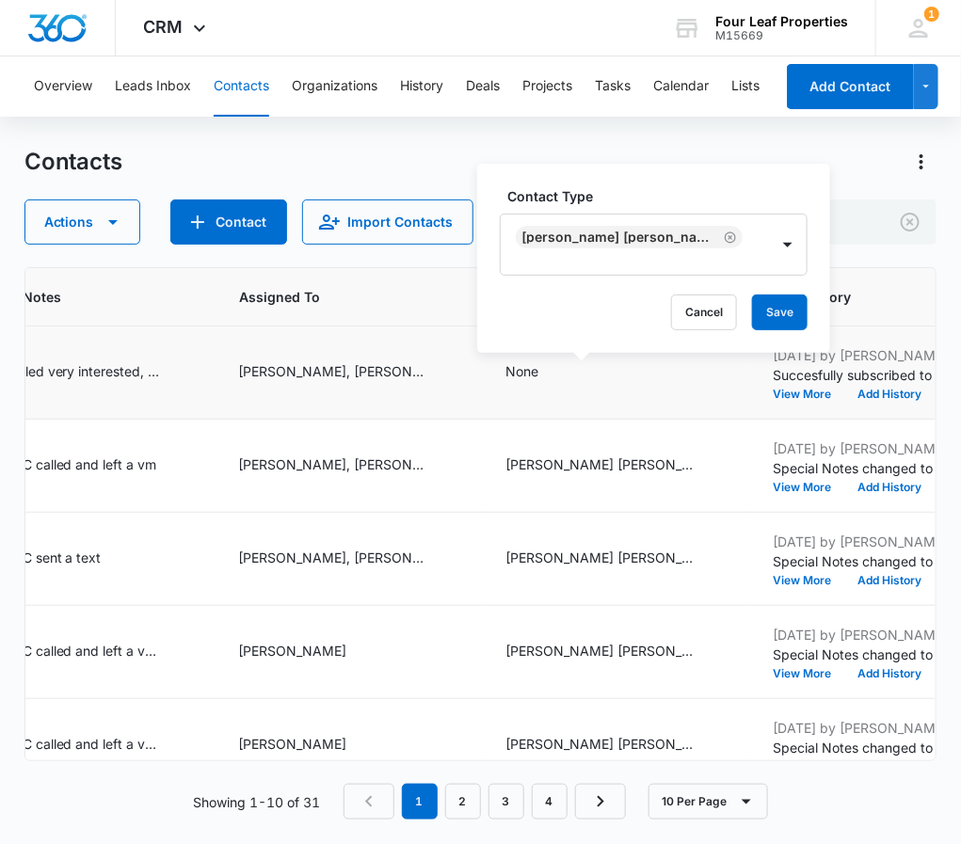
click at [665, 203] on label "Contact Type" at bounding box center [661, 196] width 308 height 20
click at [752, 295] on button "Save" at bounding box center [780, 313] width 56 height 36
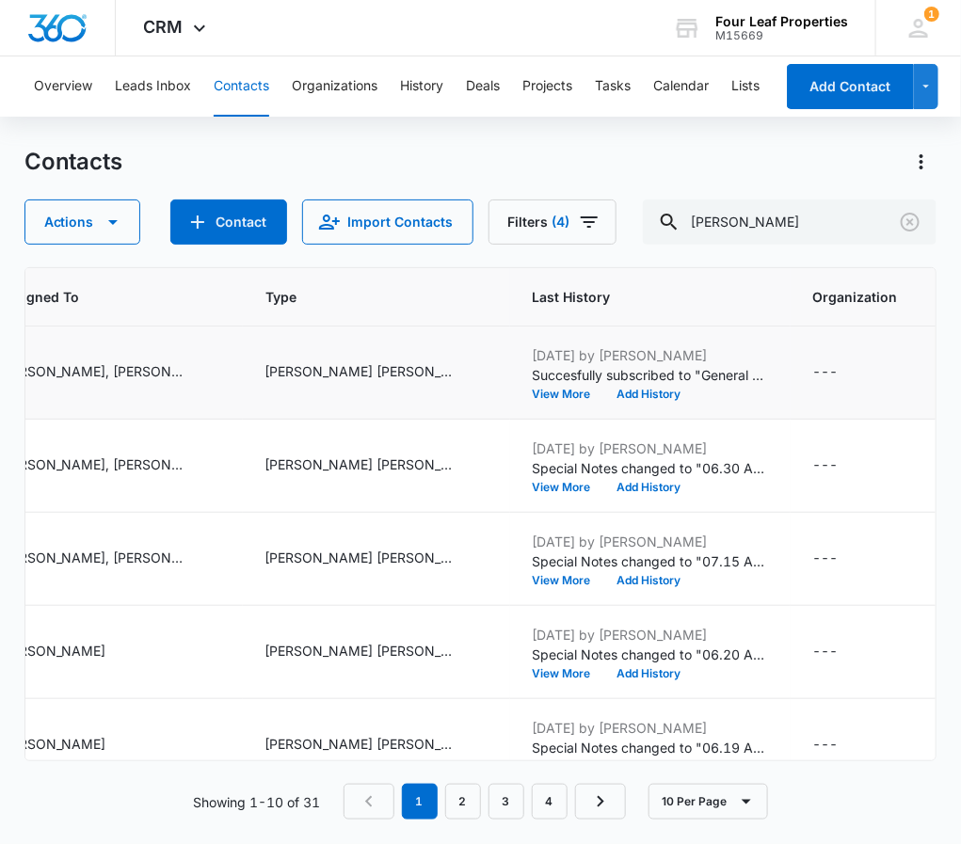
scroll to position [0, 1679]
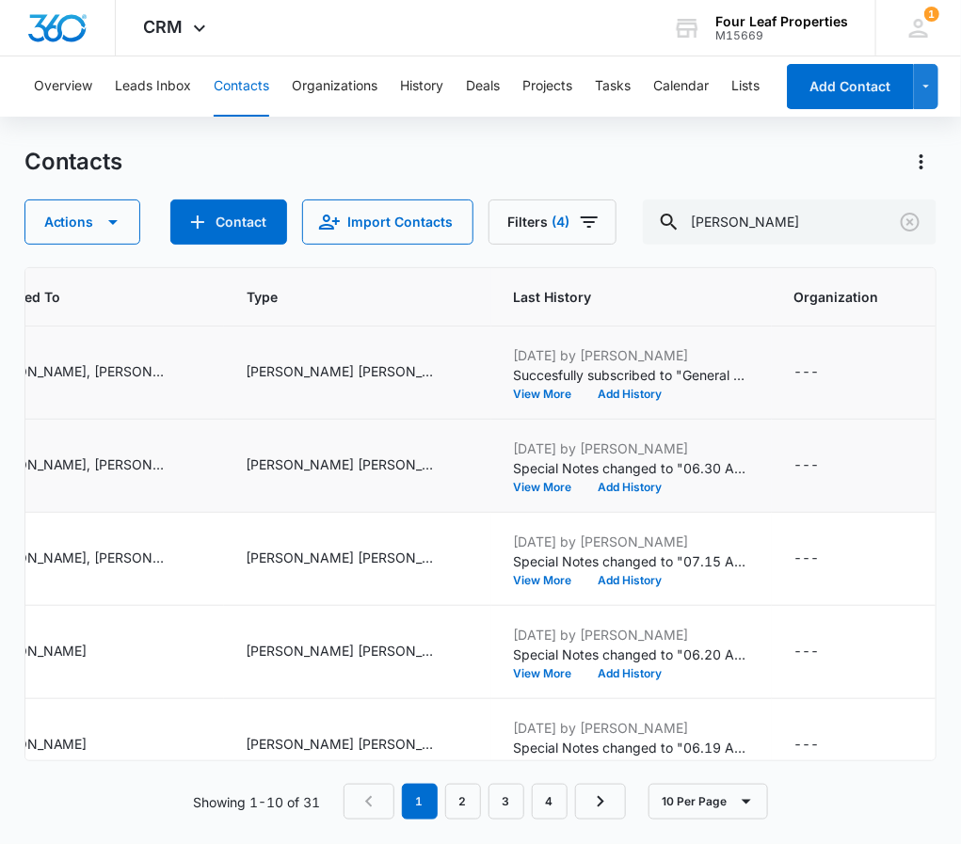
click at [904, 421] on td "---" at bounding box center [854, 466] width 165 height 93
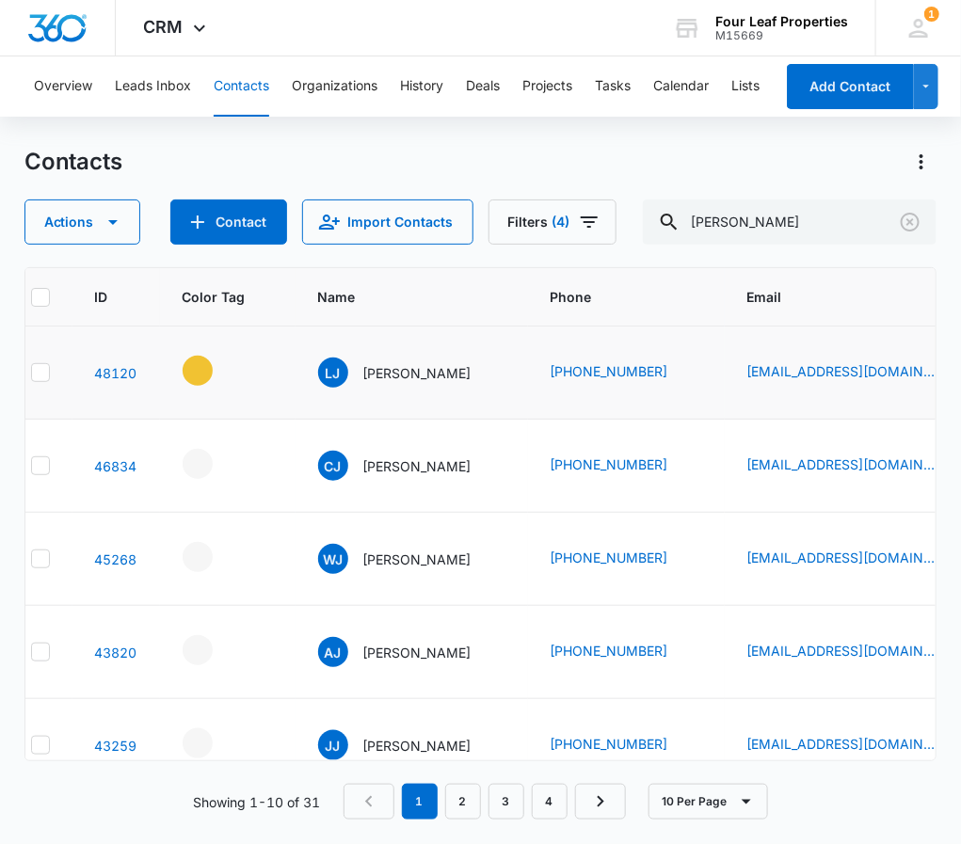
scroll to position [0, 0]
